Goal: Task Accomplishment & Management: Use online tool/utility

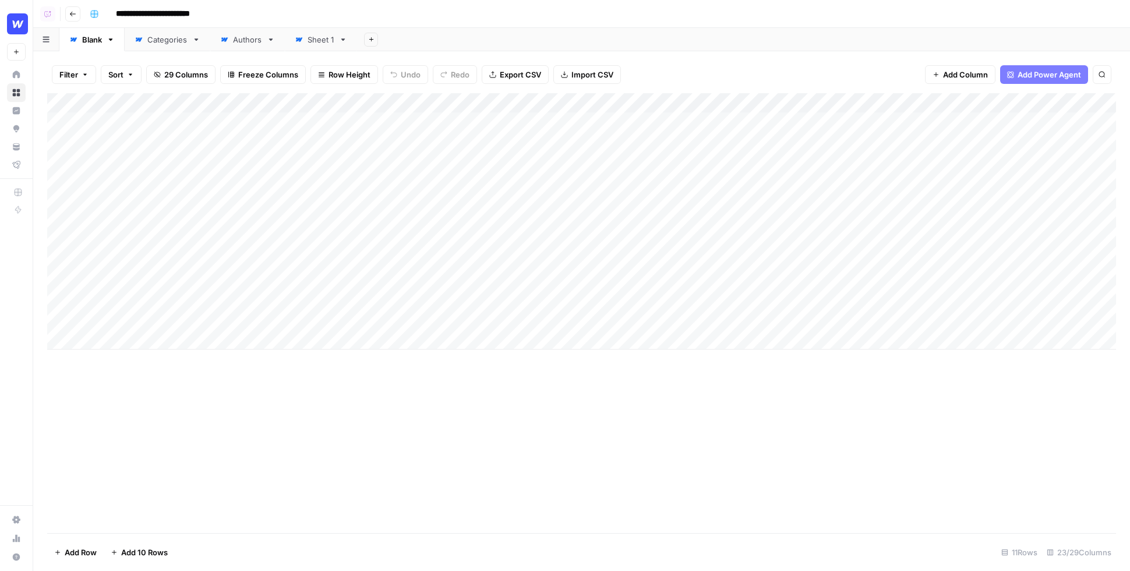
click at [495, 101] on div "Add Column" at bounding box center [581, 221] width 1069 height 256
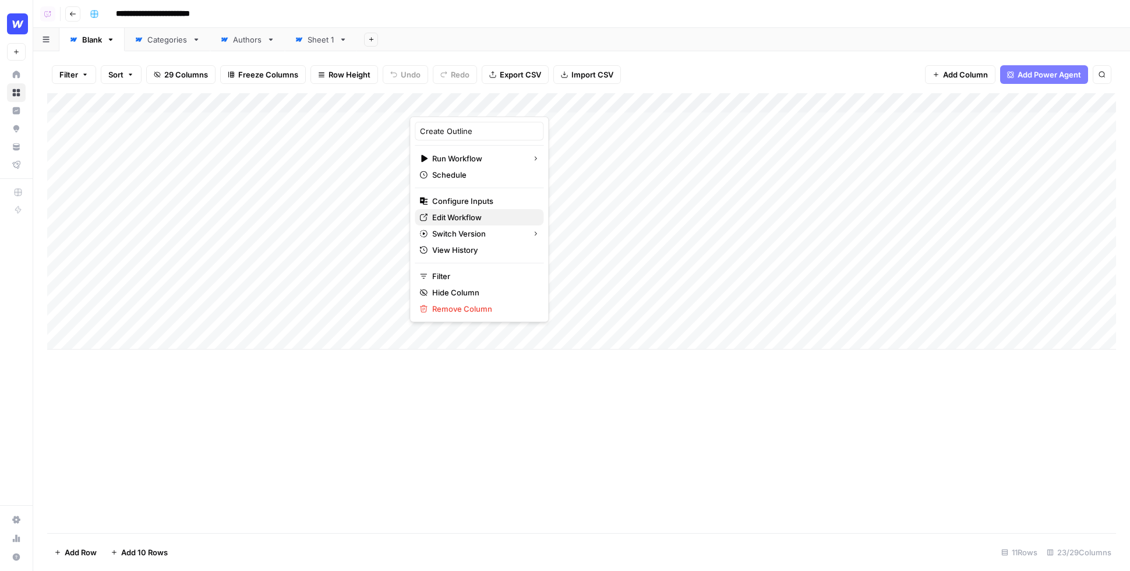
click at [467, 214] on span "Edit Workflow" at bounding box center [483, 218] width 102 height 12
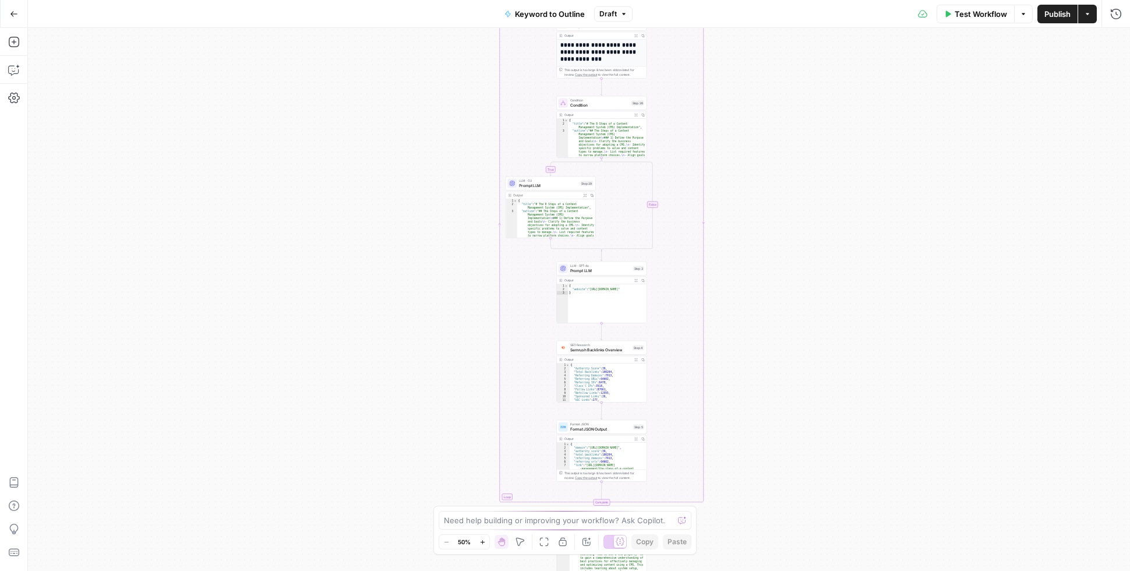
drag, startPoint x: 746, startPoint y: 196, endPoint x: 742, endPoint y: 455, distance: 258.7
click at [742, 454] on div "true false Workflow Set Inputs Inputs LLM · GPT-4o Search Query Step 40 Output …" at bounding box center [579, 299] width 1102 height 543
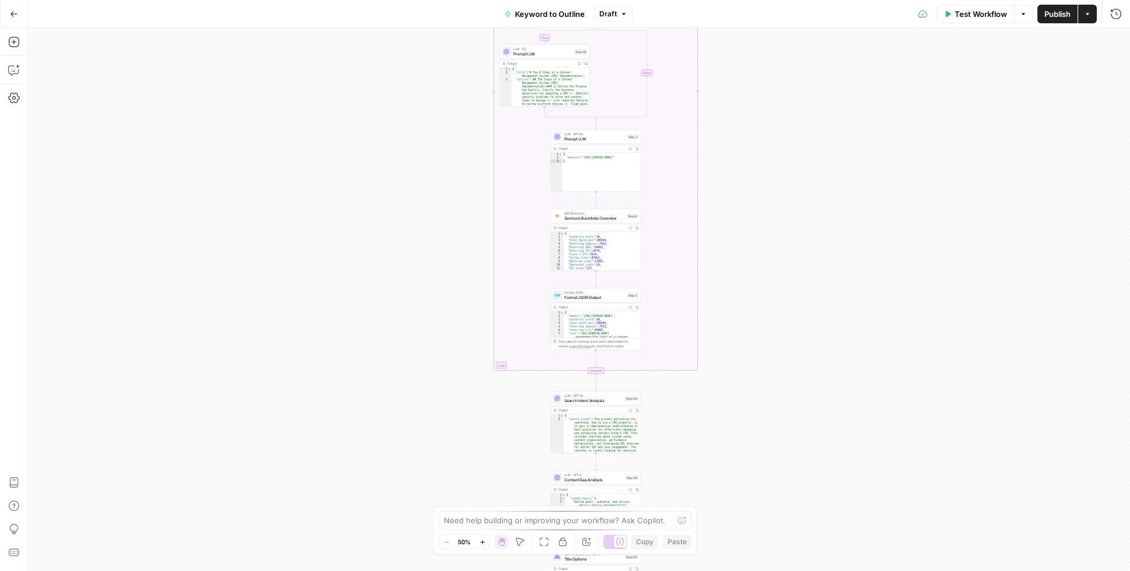
drag, startPoint x: 741, startPoint y: 209, endPoint x: 734, endPoint y: 62, distance: 147.0
click at [734, 62] on div "true false Workflow Set Inputs Inputs LLM · GPT-4o Search Query Step 40 Output …" at bounding box center [579, 299] width 1102 height 543
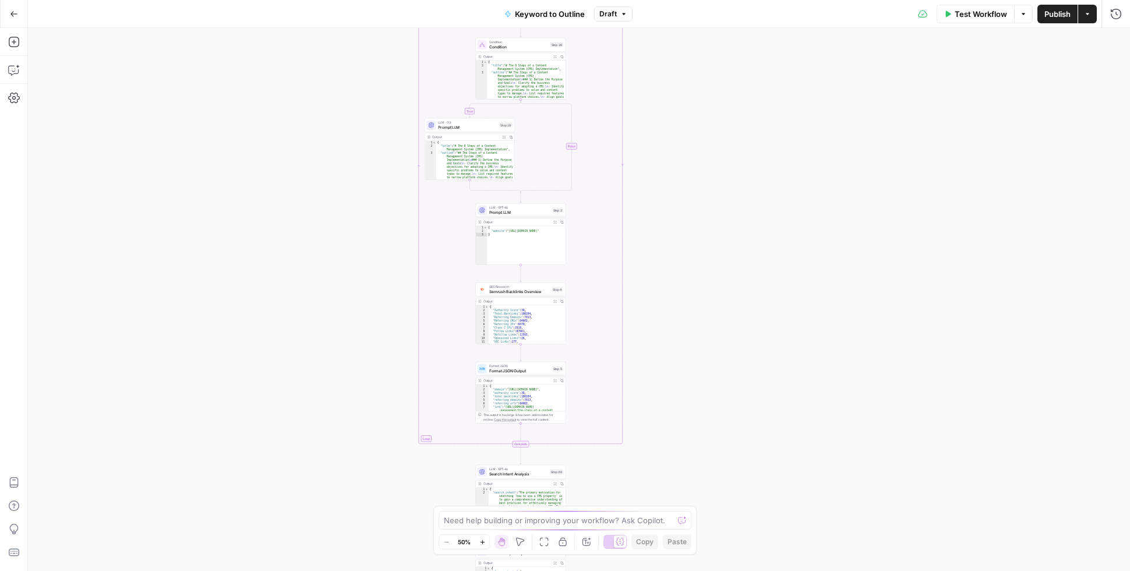
drag, startPoint x: 752, startPoint y: 393, endPoint x: 679, endPoint y: 478, distance: 112.0
click at [679, 478] on div "true false Workflow Set Inputs Inputs LLM · GPT-4o Search Query Step 40 Output …" at bounding box center [579, 299] width 1102 height 543
